Goal: Task Accomplishment & Management: Manage account settings

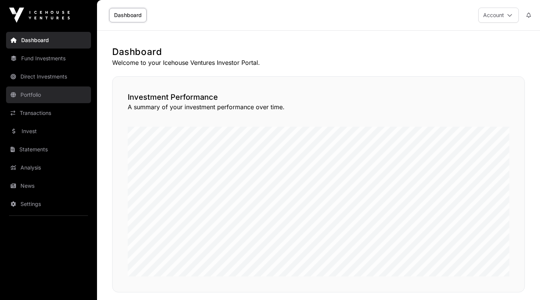
click at [30, 95] on link "Portfolio" at bounding box center [48, 94] width 85 height 17
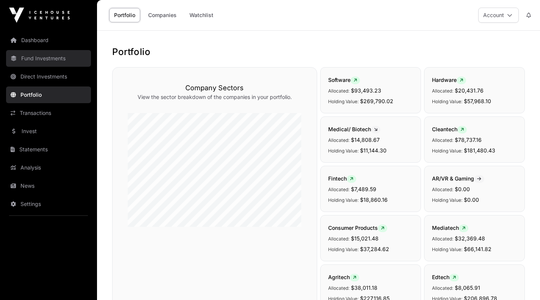
click at [37, 59] on link "Fund Investments" at bounding box center [48, 58] width 85 height 17
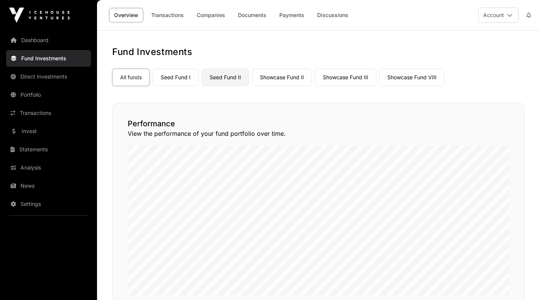
click at [224, 74] on link "Seed Fund II" at bounding box center [225, 77] width 47 height 17
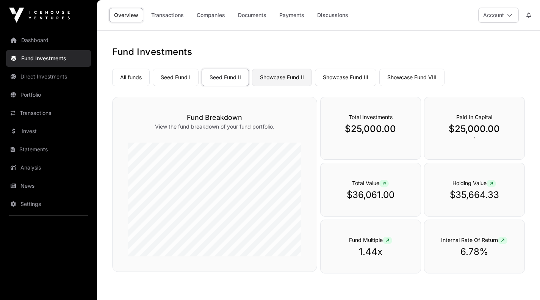
click at [277, 77] on link "Showcase Fund II" at bounding box center [282, 77] width 60 height 17
click at [335, 76] on link "Showcase Fund III" at bounding box center [345, 77] width 61 height 17
click at [407, 75] on link "Showcase Fund VIII" at bounding box center [411, 77] width 65 height 17
click at [168, 75] on link "Seed Fund I" at bounding box center [176, 77] width 46 height 17
click at [223, 80] on link "Seed Fund II" at bounding box center [225, 77] width 47 height 17
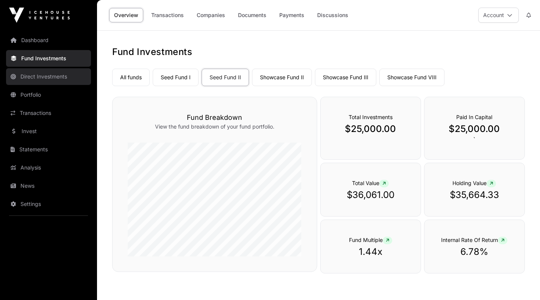
click at [43, 75] on link "Direct Investments" at bounding box center [48, 76] width 85 height 17
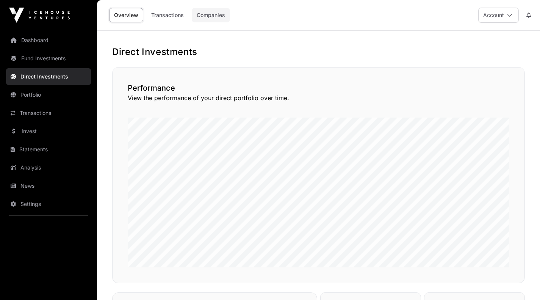
click at [207, 14] on link "Companies" at bounding box center [211, 15] width 38 height 14
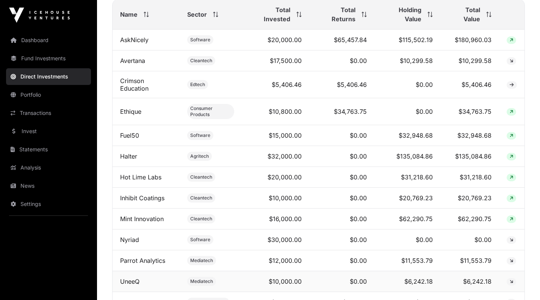
scroll to position [298, 0]
click at [30, 203] on link "Settings" at bounding box center [48, 204] width 85 height 17
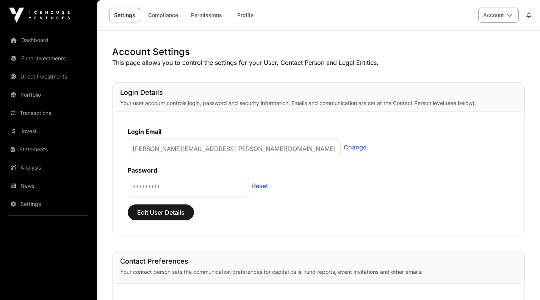
click at [495, 12] on button "Account" at bounding box center [498, 15] width 41 height 15
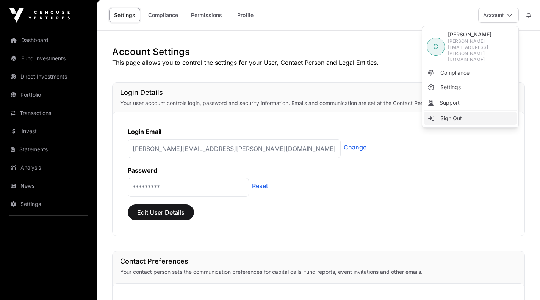
click at [444, 114] on span "Sign Out" at bounding box center [451, 118] width 22 height 8
